Goal: Transaction & Acquisition: Purchase product/service

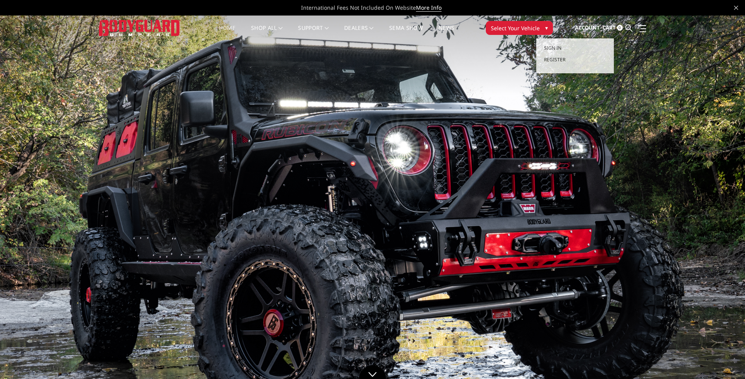
click at [577, 29] on span "Account" at bounding box center [587, 27] width 25 height 7
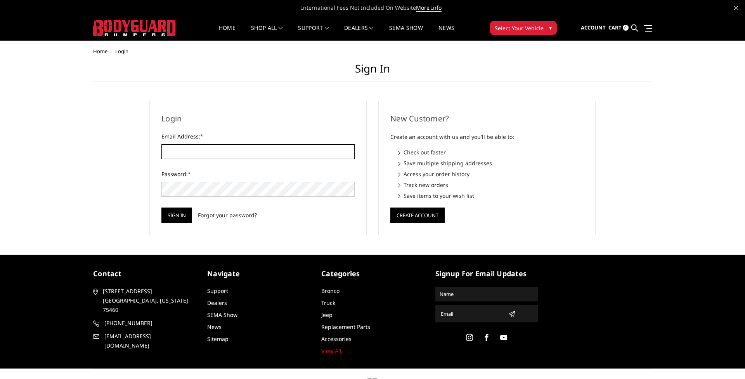
type input "Ross@southernoffroad.net"
click at [176, 220] on input "Sign in" at bounding box center [176, 216] width 31 height 16
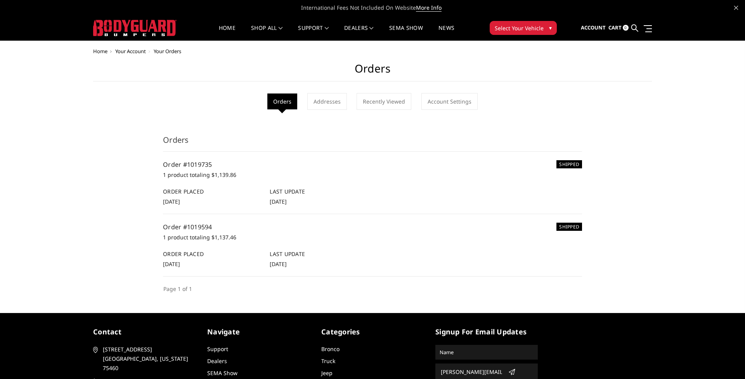
click at [181, 242] on p "1 product totaling $1,137.46" at bounding box center [372, 237] width 419 height 9
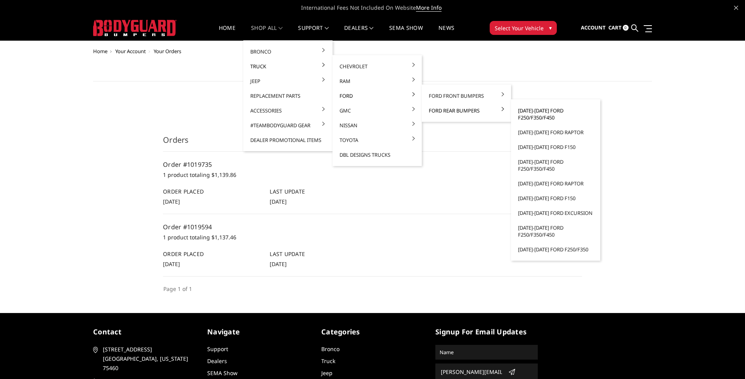
click at [542, 116] on link "[DATE]-[DATE] Ford F250/F350/F450" at bounding box center [555, 114] width 83 height 22
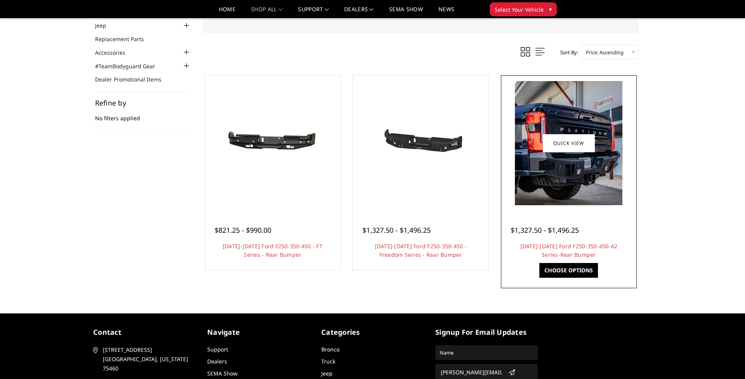
scroll to position [34, 0]
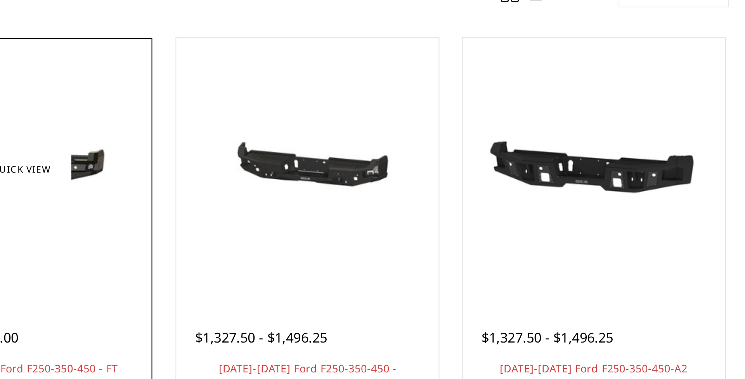
click at [210, 146] on img at bounding box center [272, 175] width 124 height 59
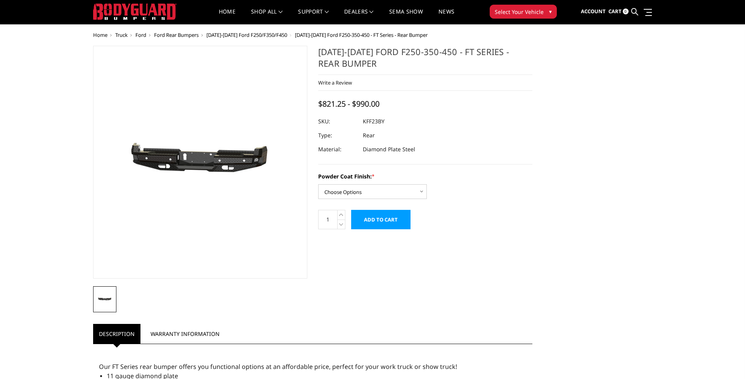
scroll to position [17, 0]
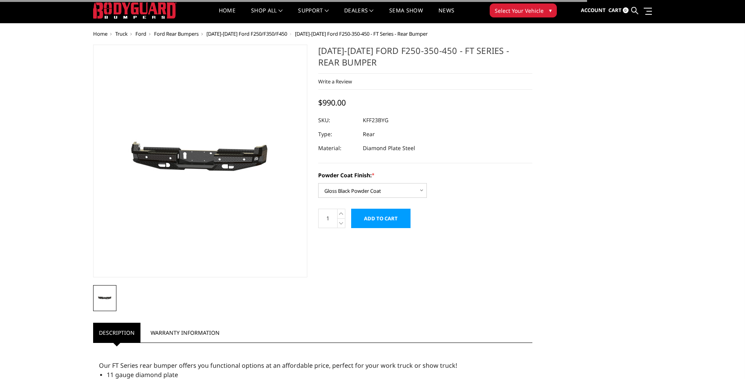
click at [470, 225] on form "Powder Coat Finish: * Choose Options Bare Metal Gloss Black Powder Coat Texture…" at bounding box center [425, 199] width 214 height 57
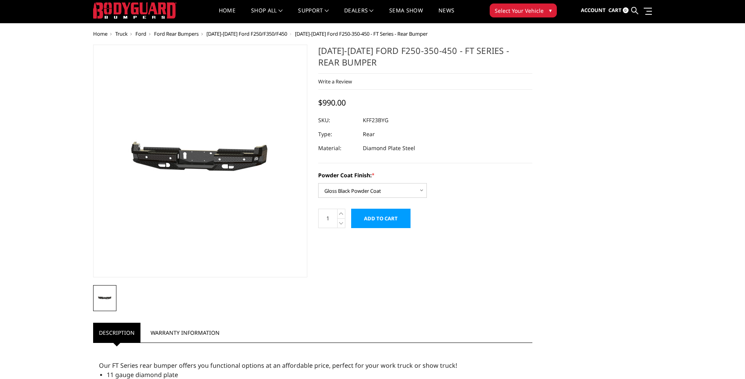
click at [380, 228] on input "Add to Cart" at bounding box center [380, 218] width 59 height 19
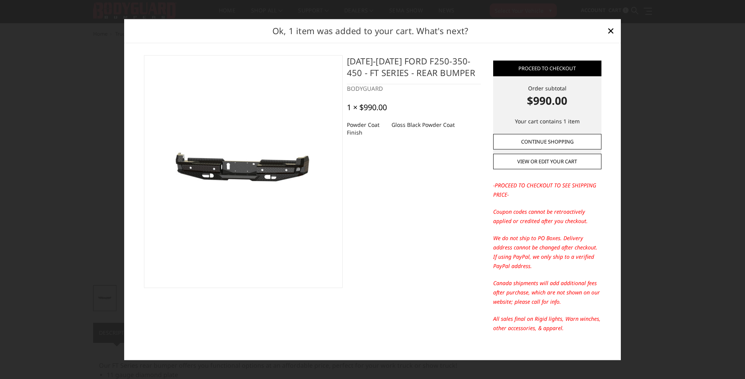
click at [542, 140] on link "Continue Shopping" at bounding box center [547, 142] width 108 height 16
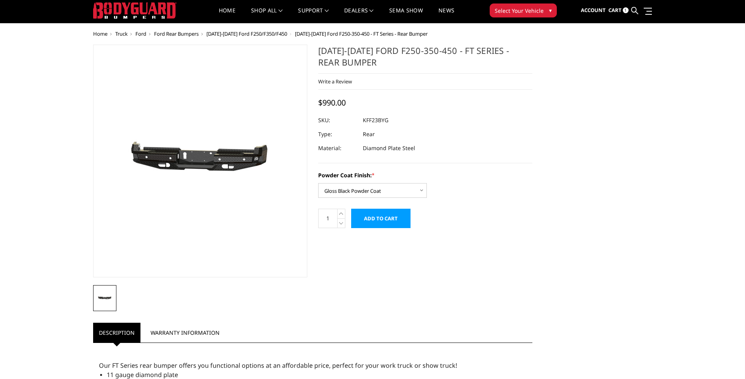
drag, startPoint x: 362, startPoint y: 130, endPoint x: 406, endPoint y: 130, distance: 43.9
click at [406, 127] on div at bounding box center [425, 120] width 214 height 14
drag, startPoint x: 363, startPoint y: 129, endPoint x: 396, endPoint y: 129, distance: 32.2
click at [396, 129] on dl "SKU: KFF23BYG UPC: Type: Rear Material: Diamond Plate Steel" at bounding box center [425, 134] width 214 height 42
copy dl "KFF23BYG UPC:"
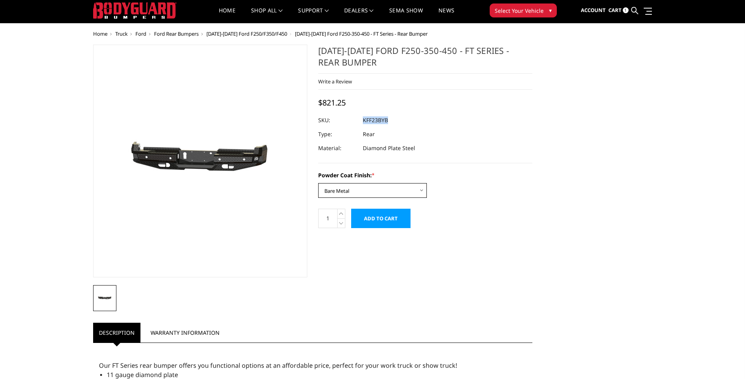
select select "3421"
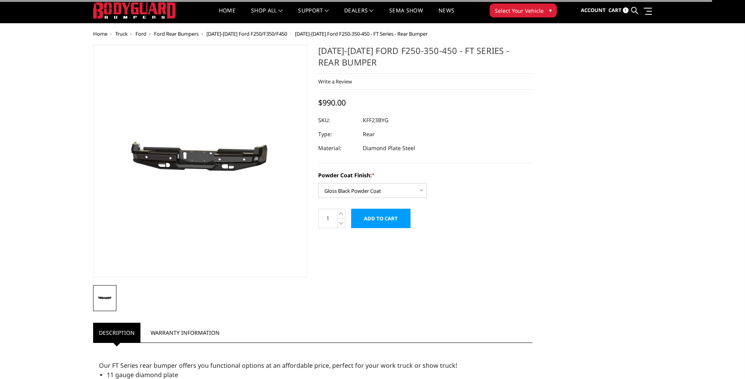
click at [481, 198] on div "Powder Coat Finish: * Choose Options Bare Metal Gloss Black Powder Coat Texture…" at bounding box center [425, 184] width 214 height 27
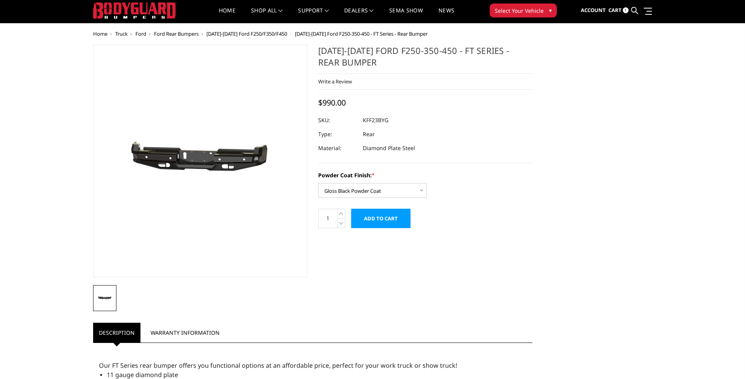
click at [366, 127] on dd "KFF23BYG" at bounding box center [376, 120] width 26 height 14
drag, startPoint x: 363, startPoint y: 128, endPoint x: 399, endPoint y: 128, distance: 35.7
click at [399, 128] on dl "SKU: KFF23BYG UPC: Type: Rear Material: Diamond Plate Steel" at bounding box center [425, 134] width 214 height 42
click at [399, 127] on div at bounding box center [425, 120] width 214 height 14
drag, startPoint x: 363, startPoint y: 130, endPoint x: 391, endPoint y: 130, distance: 27.9
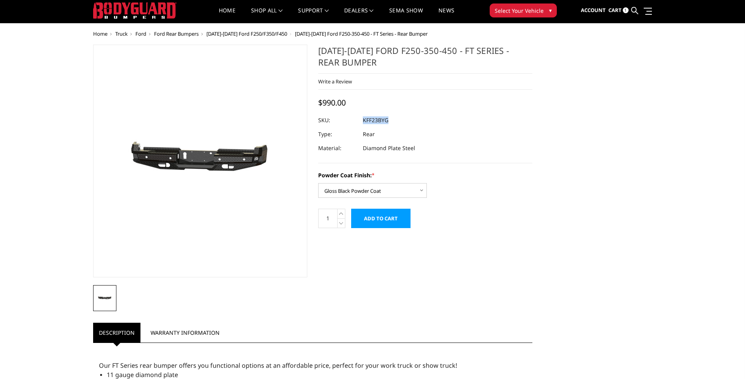
click at [391, 130] on dl "SKU: KFF23BYG UPC: Type: Rear Material: Diamond Plate Steel" at bounding box center [425, 134] width 214 height 42
copy dl "KFF23BYG UPC:"
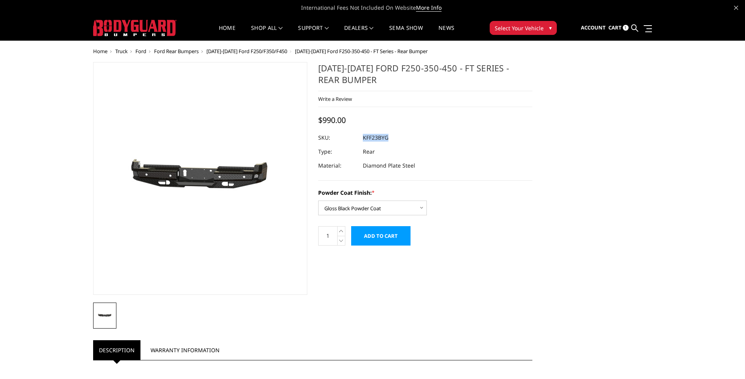
scroll to position [0, 0]
click at [373, 246] on input "Add to Cart" at bounding box center [380, 235] width 59 height 19
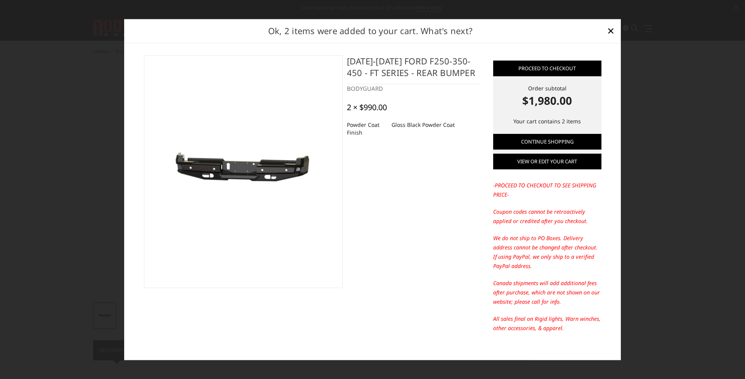
click at [518, 164] on link "View or edit your cart" at bounding box center [547, 162] width 108 height 16
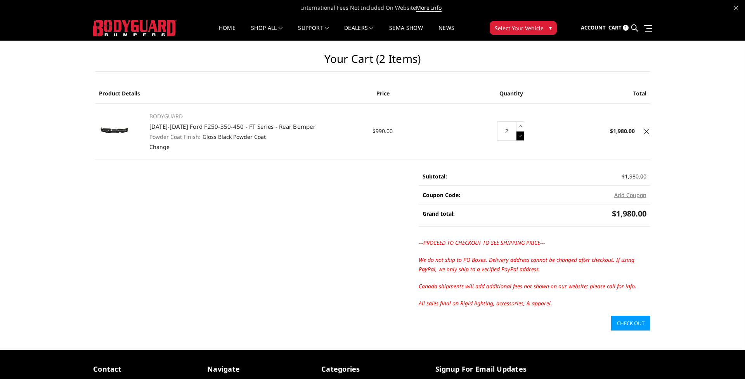
click at [520, 135] on icon at bounding box center [521, 136] width 8 height 10
click at [382, 203] on main "Your Cart (1 item) Product Details Price Quantity Total BODYGUARD 2023-2025 For…" at bounding box center [372, 186] width 567 height 290
click at [628, 322] on link "Check out" at bounding box center [630, 323] width 39 height 15
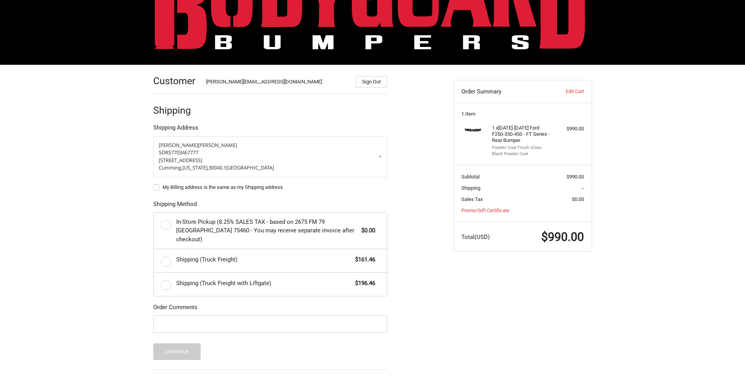
scroll to position [69, 0]
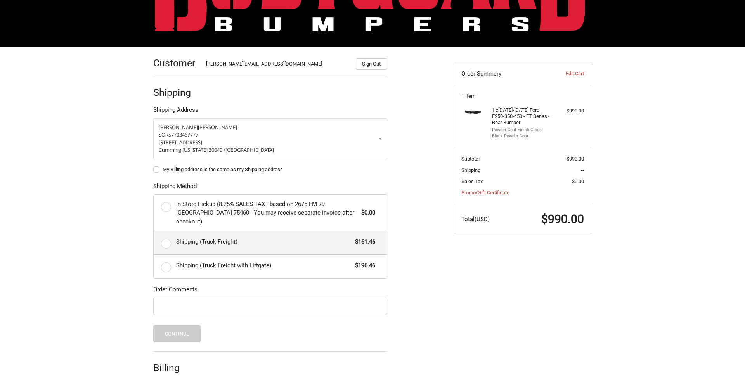
click at [154, 255] on label "Shipping (Truck Freight) $161.46" at bounding box center [270, 242] width 233 height 23
click at [154, 232] on input "Shipping (Truck Freight) $161.46" at bounding box center [154, 231] width 0 height 0
radio input "true"
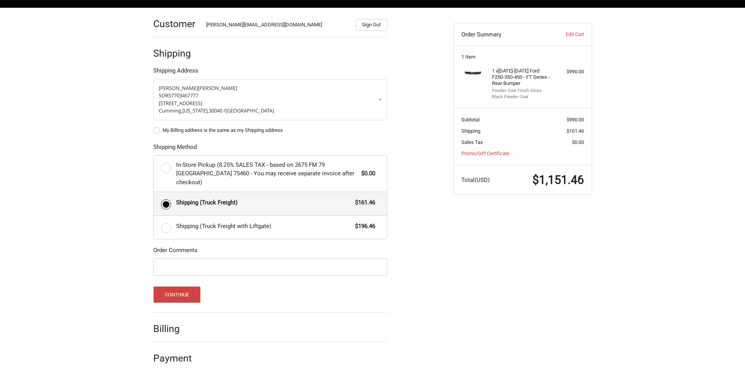
scroll to position [132, 0]
click at [153, 292] on button "Continue" at bounding box center [177, 294] width 48 height 17
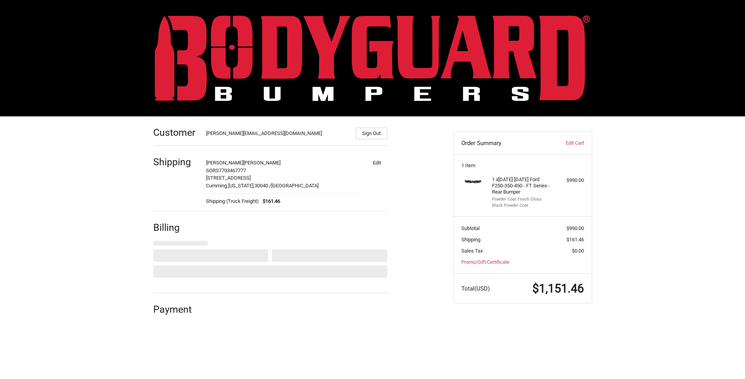
scroll to position [0, 0]
select select "US"
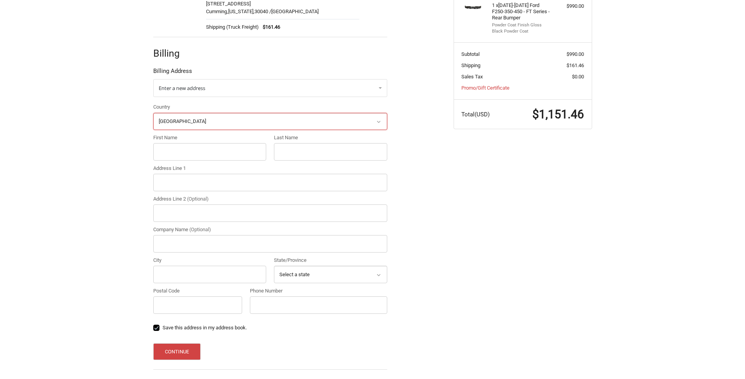
scroll to position [175, 0]
click at [174, 96] on link "Enter a new address" at bounding box center [270, 87] width 234 height 18
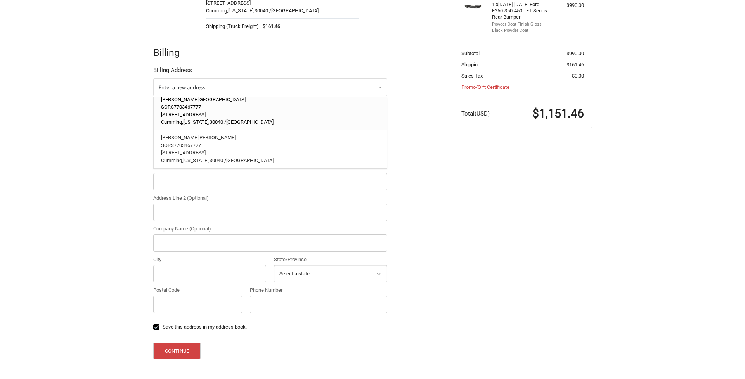
scroll to position [19, 0]
click at [169, 127] on span "Cumming," at bounding box center [172, 124] width 22 height 6
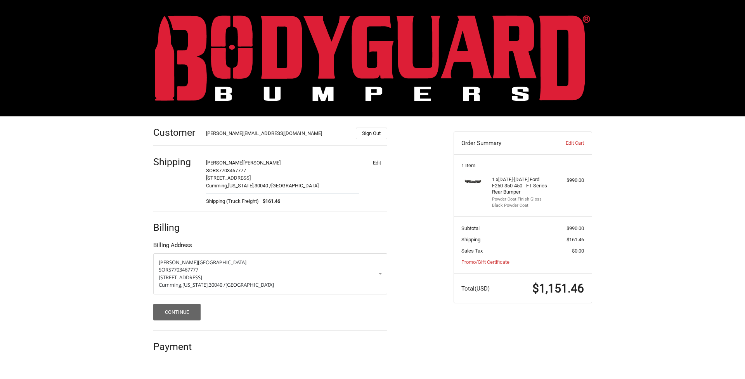
scroll to position [15, 0]
click at [162, 321] on button "Continue" at bounding box center [177, 312] width 48 height 17
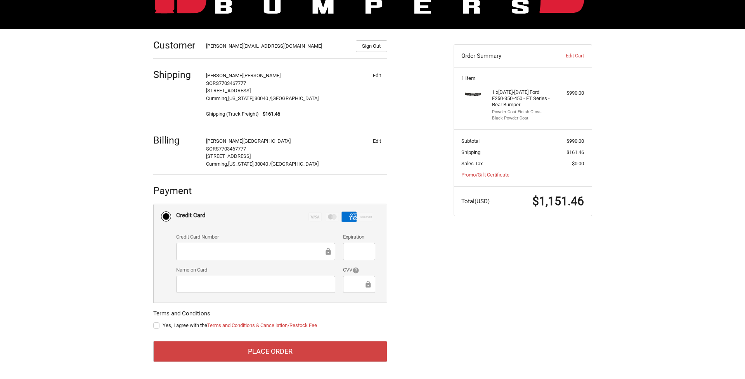
scroll to position [121, 0]
click at [153, 323] on label "Yes, I agree with the Terms and Conditions & Cancellation/Restock Fee" at bounding box center [270, 326] width 234 height 6
click at [153, 322] on input "Yes, I agree with the Terms and Conditions & Cancellation/Restock Fee" at bounding box center [153, 322] width 0 height 0
checkbox input "true"
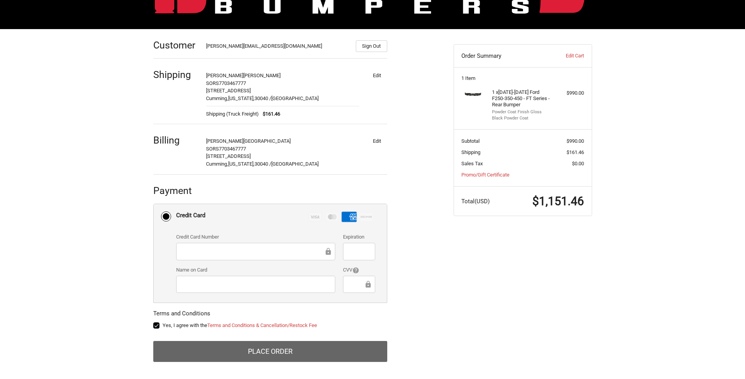
click at [236, 350] on button "Place Order" at bounding box center [270, 351] width 234 height 21
